Goal: Navigation & Orientation: Find specific page/section

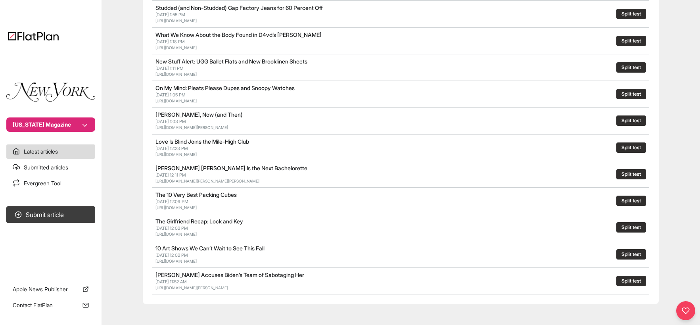
scroll to position [344, 0]
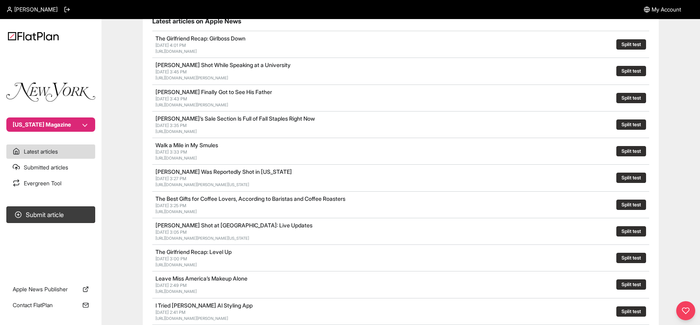
scroll to position [51, 0]
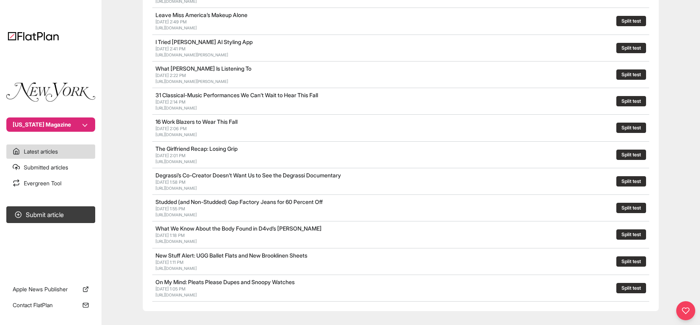
scroll to position [373, 0]
